Goal: Task Accomplishment & Management: Manage account settings

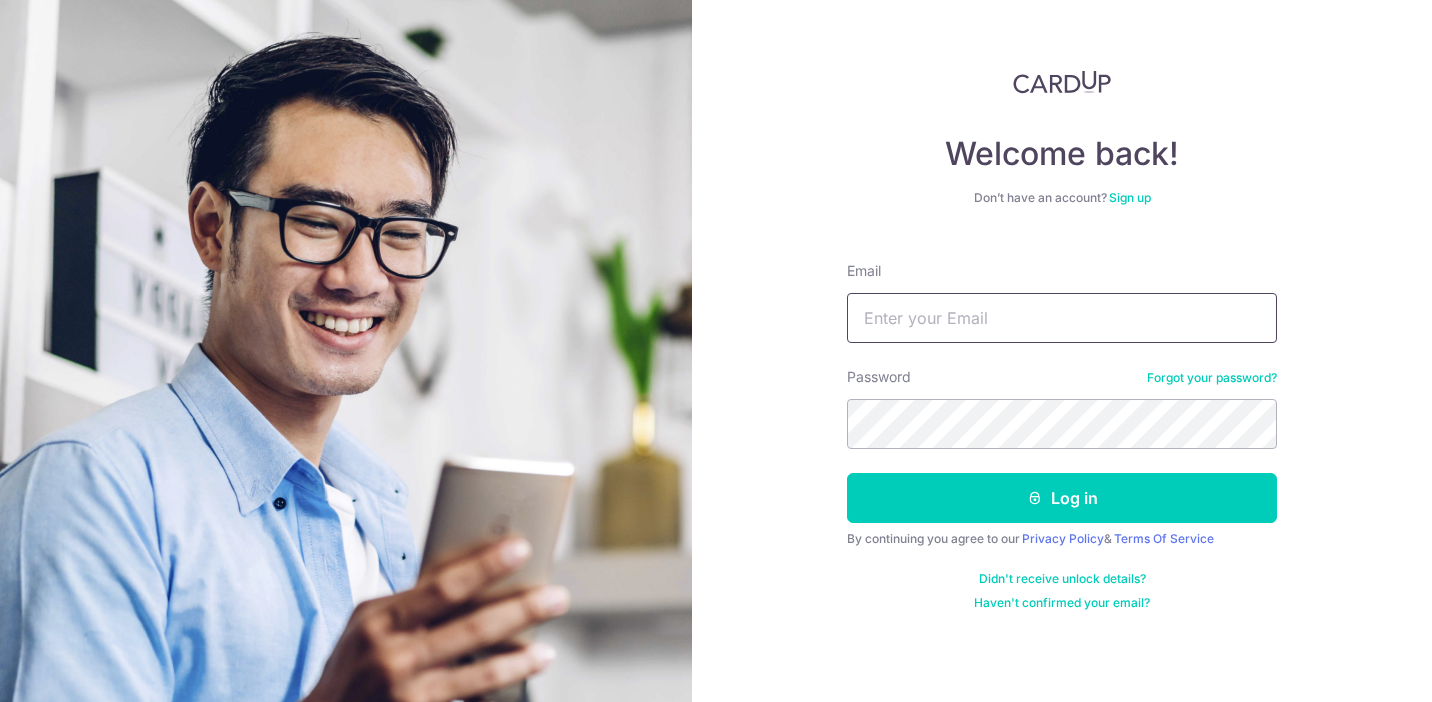
click at [905, 304] on input "Email" at bounding box center [1062, 318] width 430 height 50
type input "[EMAIL_ADDRESS][DOMAIN_NAME]"
click at [847, 473] on button "Log in" at bounding box center [1062, 498] width 430 height 50
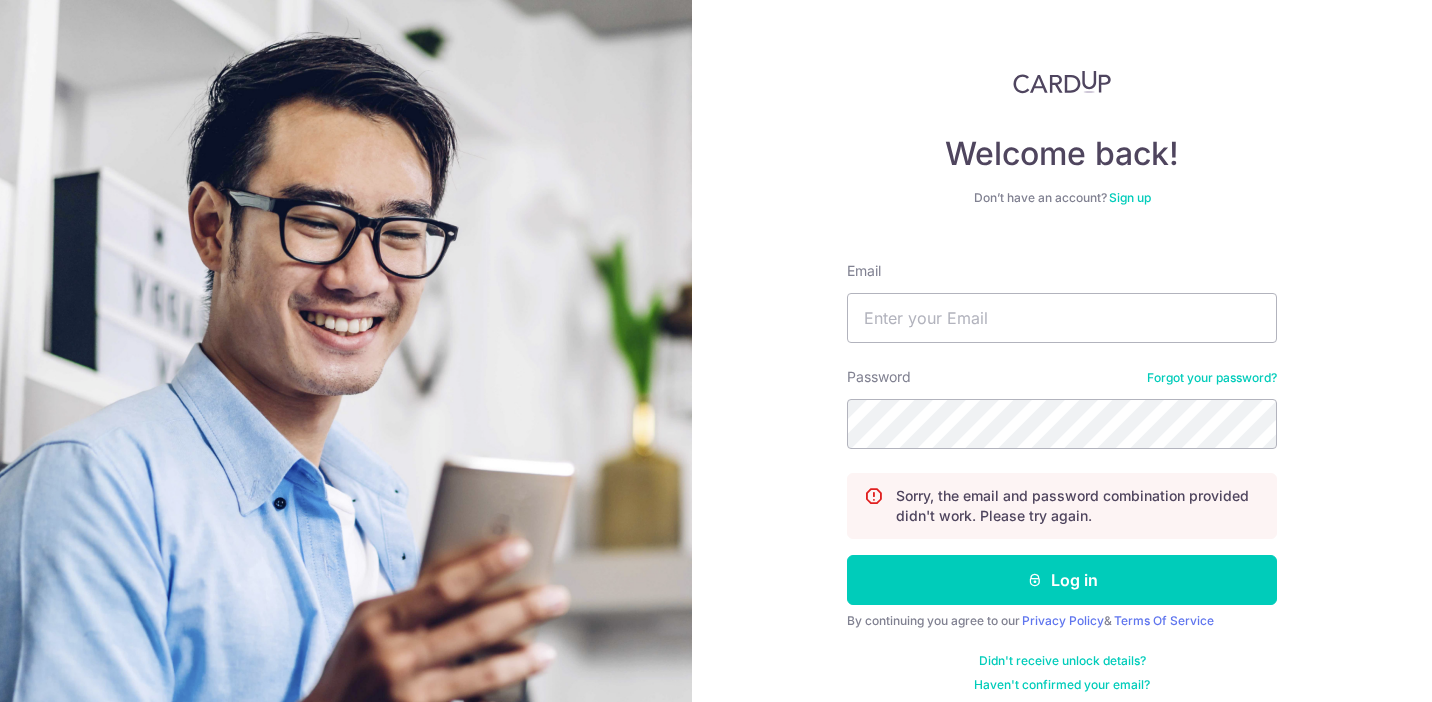
click at [1039, 343] on form "Email Password Forgot your password? Sorry, the email and password combination …" at bounding box center [1062, 469] width 430 height 447
click at [1018, 313] on input "Email" at bounding box center [1062, 318] width 430 height 50
click at [1217, 374] on link "Forgot your password?" at bounding box center [1212, 378] width 130 height 16
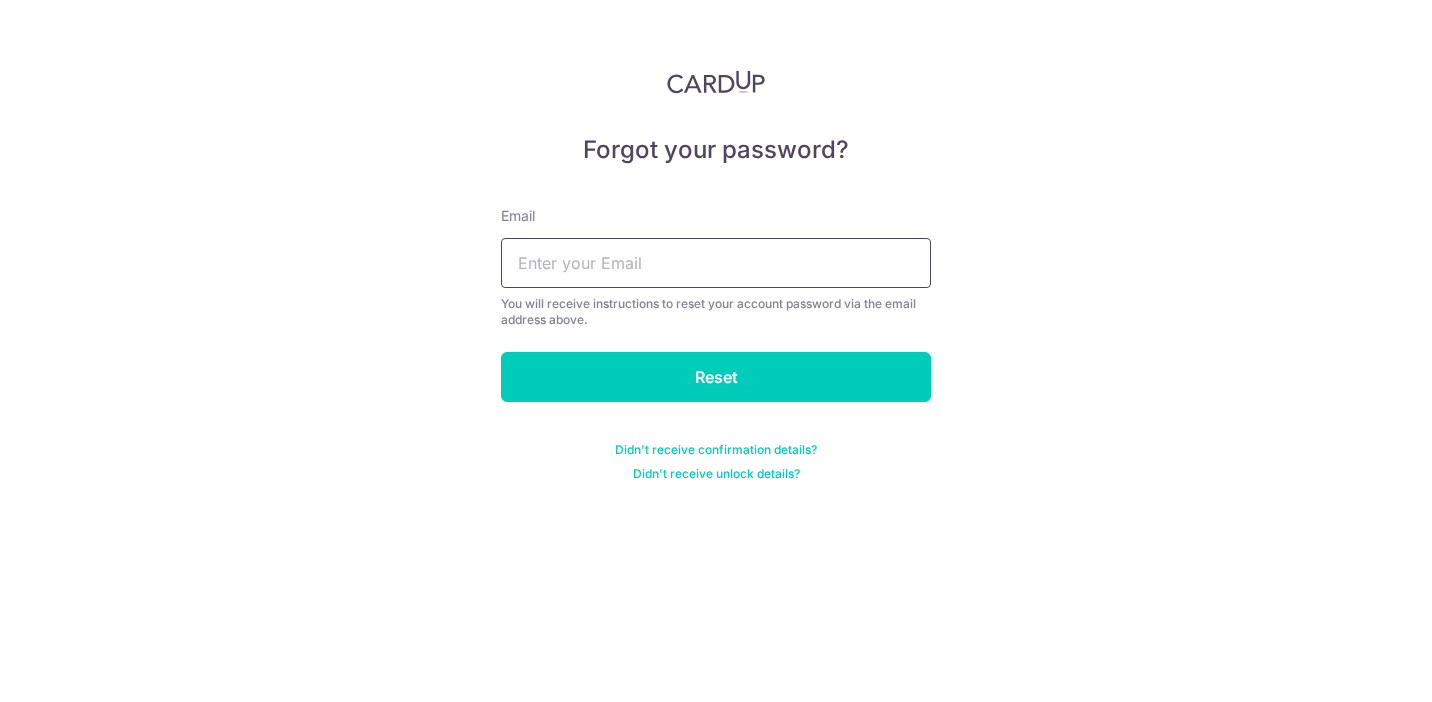
click at [657, 240] on input "text" at bounding box center [716, 263] width 430 height 50
type input "[EMAIL_ADDRESS][DOMAIN_NAME]"
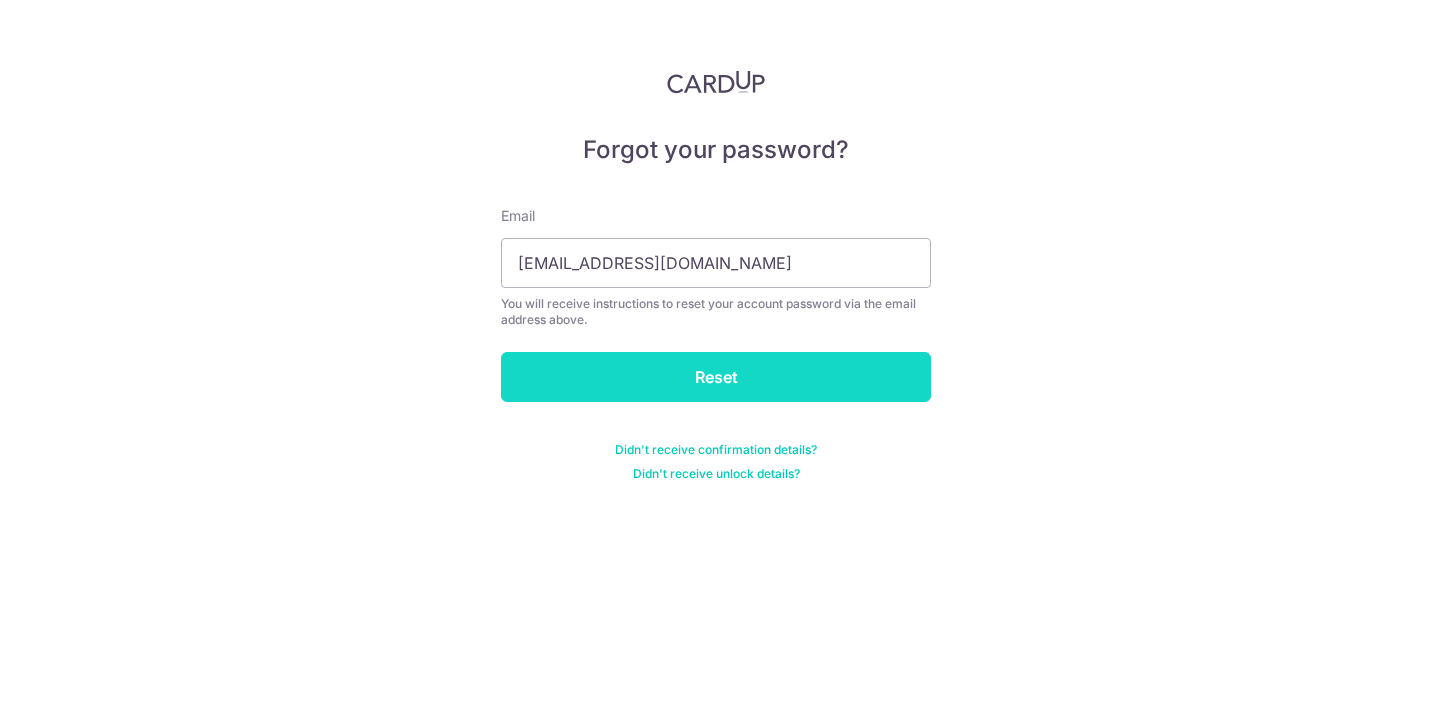
click at [674, 363] on input "Reset" at bounding box center [716, 377] width 430 height 50
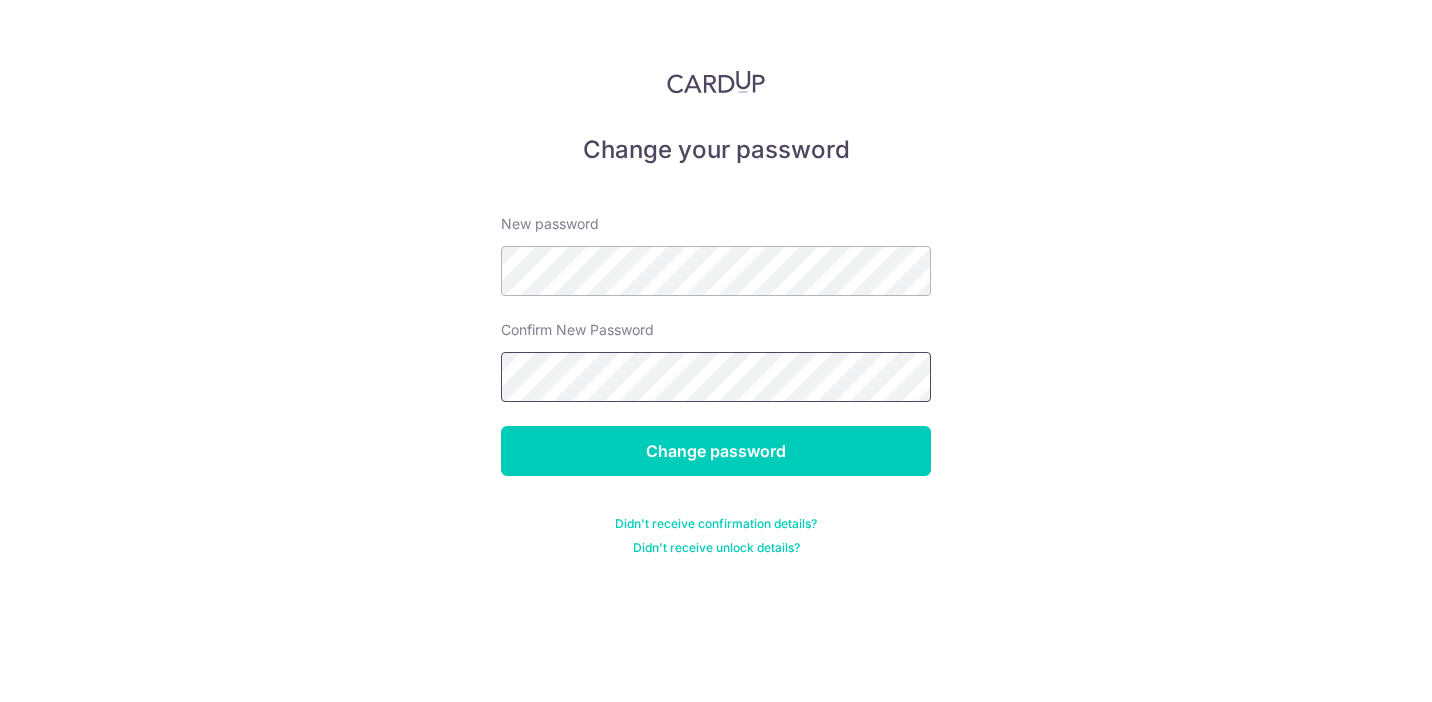
click at [501, 426] on input "Change password" at bounding box center [716, 451] width 430 height 50
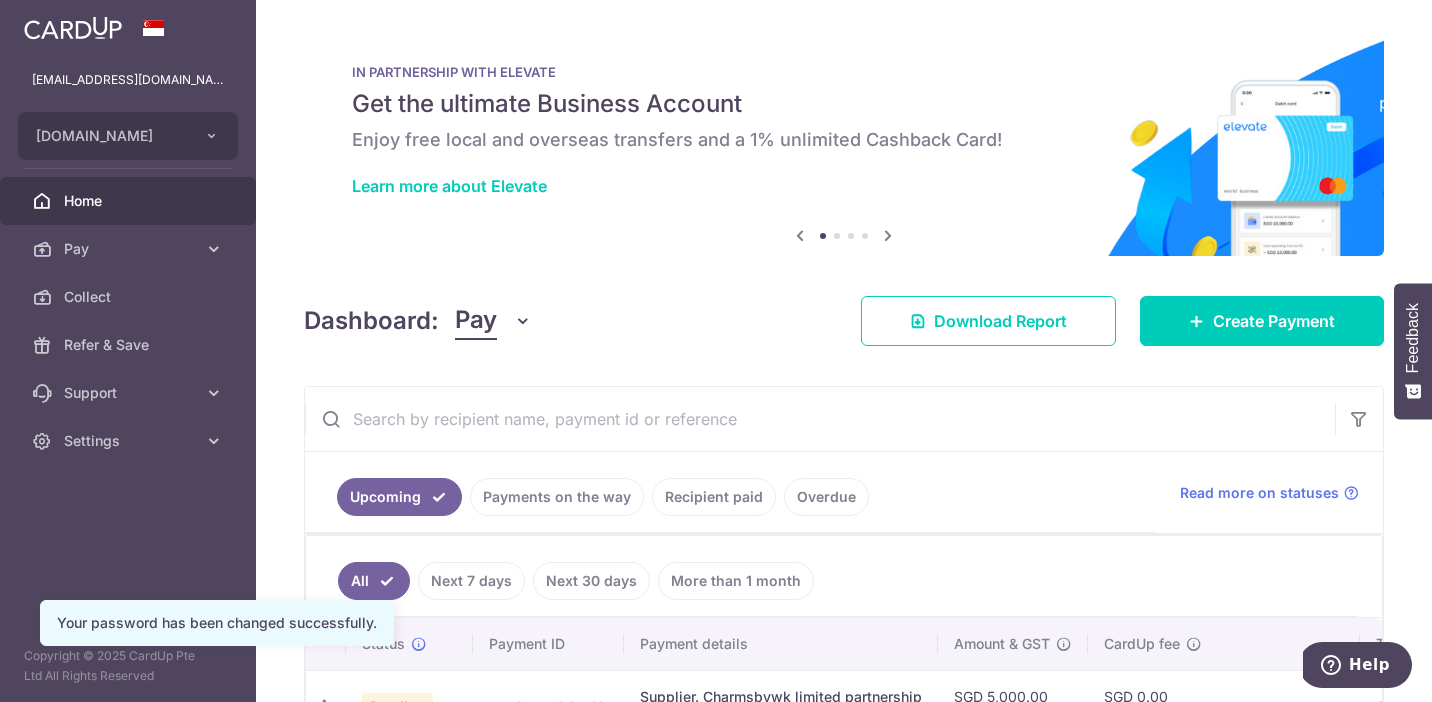
scroll to position [150, 0]
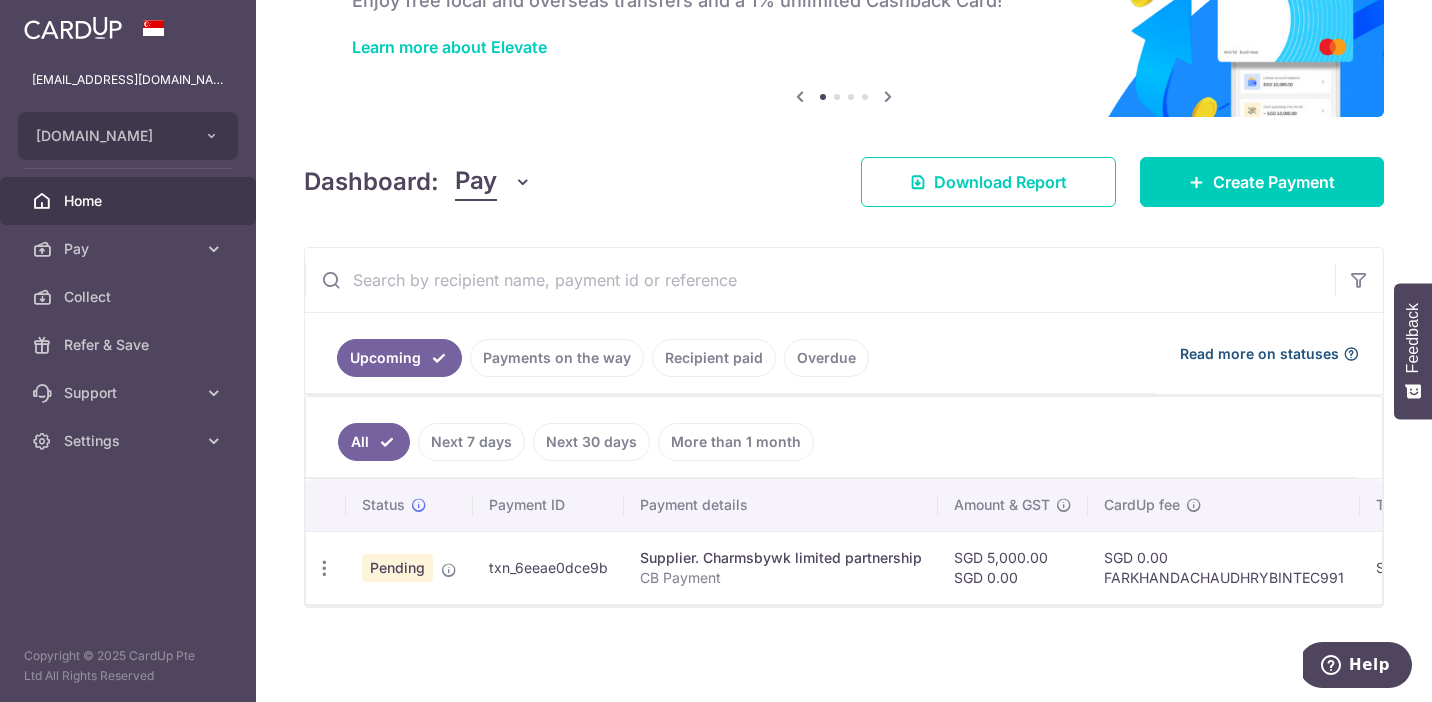
click at [1276, 344] on span "Read more on statuses" at bounding box center [1259, 354] width 159 height 20
